Goal: Register for event/course

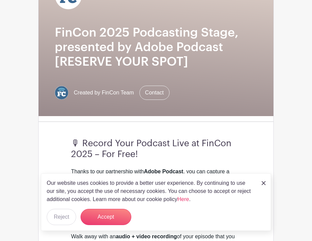
scroll to position [99, 0]
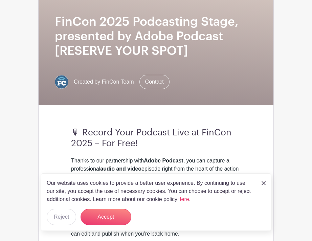
click at [263, 181] on img at bounding box center [263, 183] width 4 height 4
click at [267, 183] on div "Our website uses cookies to provide a better user experience. By continuing to …" at bounding box center [156, 201] width 230 height 57
click at [263, 183] on img at bounding box center [263, 183] width 4 height 4
click at [67, 216] on button "Reject" at bounding box center [61, 217] width 29 height 16
click at [62, 212] on form "Reject" at bounding box center [61, 217] width 29 height 16
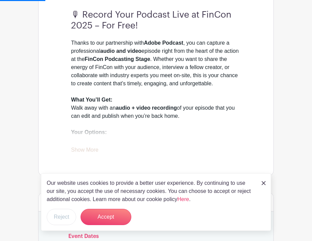
scroll to position [225, 0]
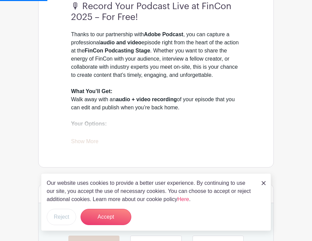
click at [57, 216] on form "Reject" at bounding box center [61, 217] width 29 height 16
click at [265, 183] on img at bounding box center [263, 183] width 4 height 4
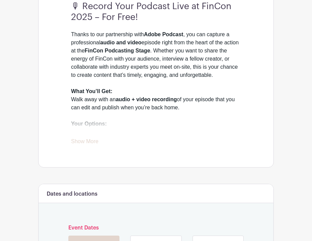
click at [246, 92] on div "🎙 Record Your Podcast Live at FinCon 2025 – For Free! Thanks to our partnership…" at bounding box center [156, 78] width 202 height 177
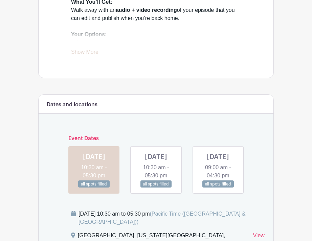
scroll to position [360, 0]
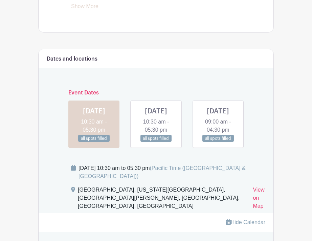
click at [156, 142] on link at bounding box center [156, 142] width 0 height 0
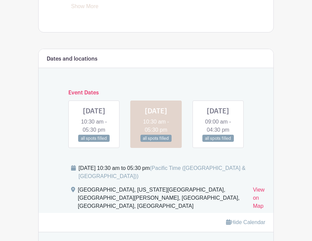
click at [156, 142] on link at bounding box center [156, 142] width 0 height 0
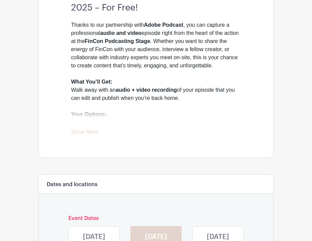
scroll to position [260, 0]
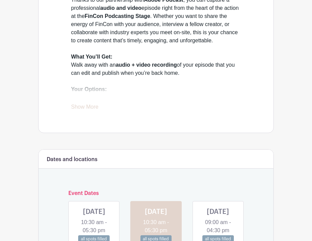
click at [218, 240] on link at bounding box center [218, 242] width 0 height 0
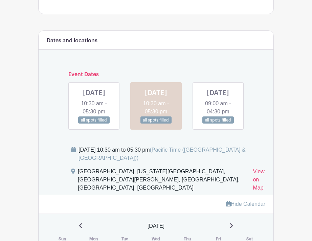
click at [218, 124] on link at bounding box center [218, 124] width 0 height 0
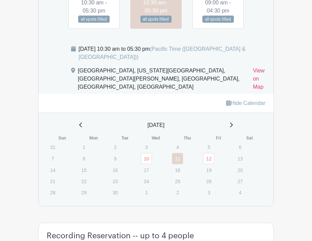
scroll to position [439, 0]
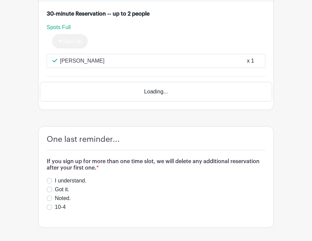
scroll to position [2303, 0]
